Goal: Task Accomplishment & Management: Use online tool/utility

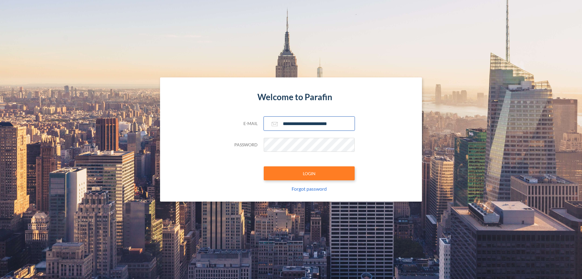
type input "**********"
click at [309, 173] on button "LOGIN" at bounding box center [309, 173] width 91 height 14
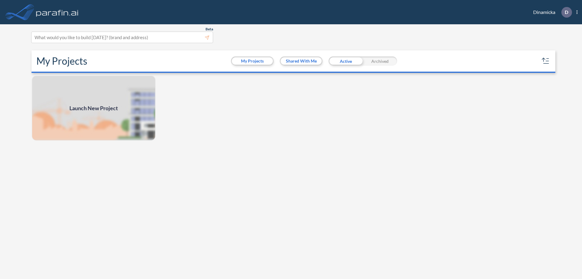
scroll to position [2, 0]
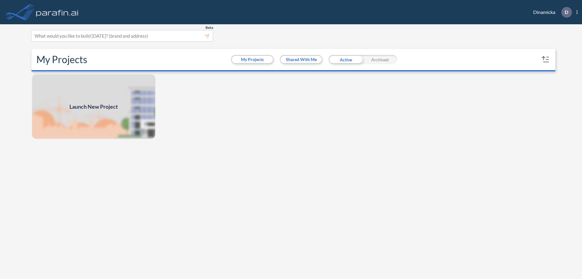
click at [94, 106] on span "Launch New Project" at bounding box center [93, 106] width 49 height 8
